Goal: Check status: Check status

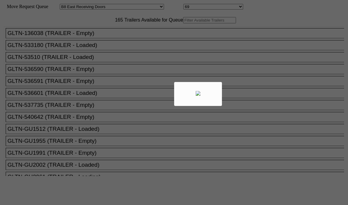
select select "536"
select select "8237"
click at [109, 37] on div at bounding box center [174, 102] width 348 height 205
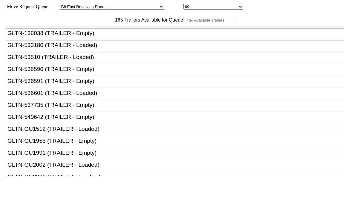
click at [183, 23] on input "text" at bounding box center [209, 20] width 53 height 6
paste input "CAAU8143352"
type input "CAAU8143352"
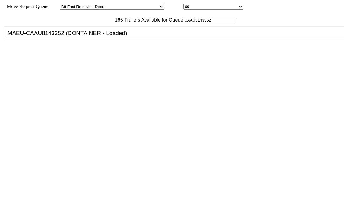
click at [97, 36] on div "MAEU-CAAU8143352 (CONTAINER - Loaded)" at bounding box center [177, 33] width 340 height 7
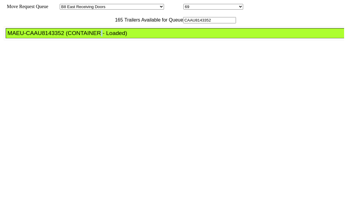
click at [97, 36] on div "MAEU-CAAU8143352 (CONTAINER - Loaded)" at bounding box center [177, 33] width 340 height 7
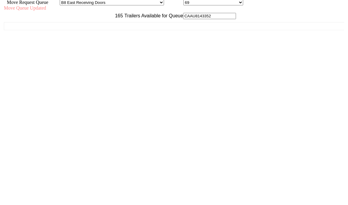
scroll to position [5, 0]
